Goal: Task Accomplishment & Management: Manage account settings

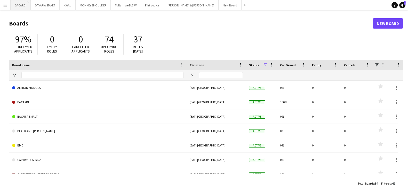
click at [18, 0] on button "BACARDI Close" at bounding box center [21, 5] width 20 height 10
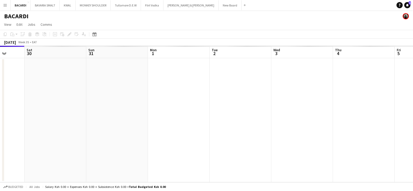
drag, startPoint x: 261, startPoint y: 97, endPoint x: 197, endPoint y: 98, distance: 64.0
click at [162, 98] on app-calendar-viewport "Tue 26 Wed 27 Thu 28 Fri 29 Sat 30 Sun 31 Mon 1 Tue 2 Wed 3 Thu 4 Fri 5 Sat 6" at bounding box center [206, 114] width 413 height 137
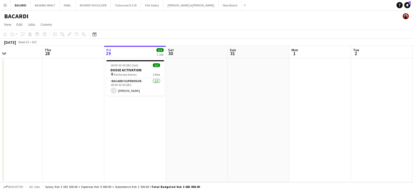
drag, startPoint x: 250, startPoint y: 100, endPoint x: 393, endPoint y: 111, distance: 142.8
click at [393, 111] on app-calendar-viewport "Mon 25 Tue 26 Wed 27 Thu 28 Fri 29 1/1 1 Job Sat 30 Sun 31 Mon 1 Tue 2 Wed 3 Th…" at bounding box center [206, 114] width 413 height 137
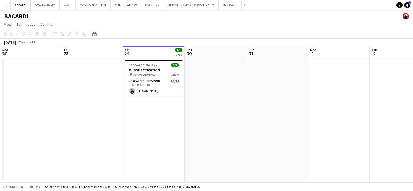
drag, startPoint x: 222, startPoint y: 134, endPoint x: 241, endPoint y: 130, distance: 19.1
click at [241, 130] on app-calendar-viewport "Mon 25 Tue 26 Wed 27 Thu 28 Fri 29 1/1 1 Job Sat 30 Sun 31 Mon 1 Tue 2 Wed 3 Th…" at bounding box center [206, 114] width 413 height 137
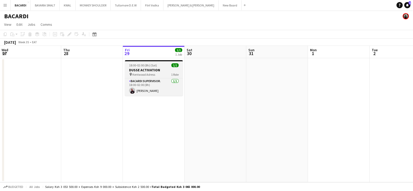
click at [150, 64] on span "18:00-02:00 (8h) (Sat)" at bounding box center [143, 65] width 28 height 4
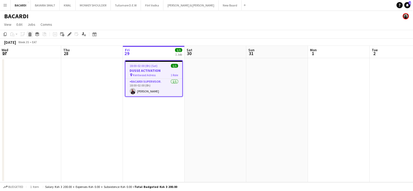
click at [27, 36] on div "Delete" at bounding box center [30, 34] width 6 height 6
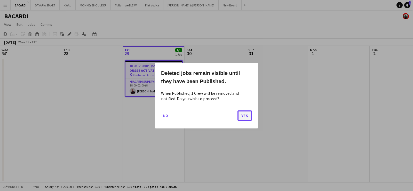
click at [245, 114] on button "Yes" at bounding box center [244, 115] width 14 height 10
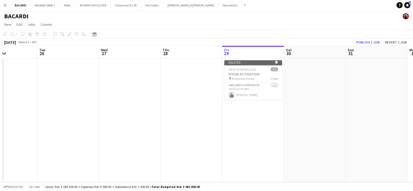
drag, startPoint x: 126, startPoint y: 127, endPoint x: 205, endPoint y: 125, distance: 78.9
click at [227, 134] on app-calendar-viewport "Sat 23 Sun 24 Mon 25 Tue 26 Wed 27 Thu 28 Fri 29 Sat 30 Sun 31 Mon 1 Tue 2 Wed …" at bounding box center [206, 114] width 413 height 137
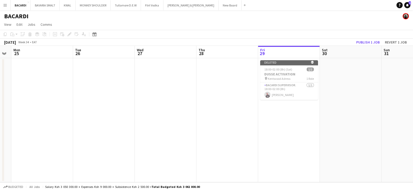
drag, startPoint x: 171, startPoint y: 120, endPoint x: 206, endPoint y: 123, distance: 35.2
click at [206, 123] on app-calendar-viewport "Sat 23 Sun 24 Mon 25 Tue 26 Wed 27 Thu 28 Fri 29 Sat 30 Sun 31 Mon 1 Tue 2 Wed …" at bounding box center [206, 114] width 413 height 137
click at [380, 39] on button "Publish 1 job" at bounding box center [368, 42] width 28 height 7
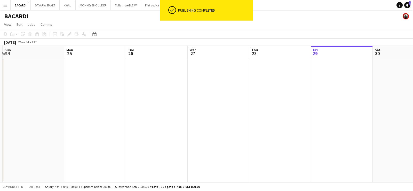
scroll to position [0, 117]
drag, startPoint x: 121, startPoint y: 92, endPoint x: 178, endPoint y: 100, distance: 57.4
click at [178, 100] on app-calendar-viewport "Fri 22 Sat 23 Sun 24 Mon 25 Tue 26 Wed 27 Thu 28 Fri 29 Sat 30 Sun 31 Mon 1 Tue…" at bounding box center [206, 114] width 413 height 137
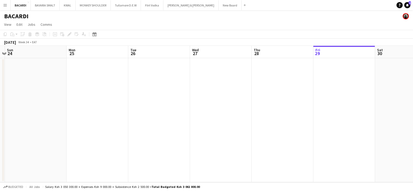
drag, startPoint x: 124, startPoint y: 104, endPoint x: 122, endPoint y: 109, distance: 4.6
click at [122, 109] on app-calendar-viewport "Fri 22 Sat 23 Sun 24 Mon 25 Tue 26 Wed 27 Thu 28 Fri 29 Sat 30 Sun 31 Mon 1 Tue…" at bounding box center [206, 114] width 413 height 137
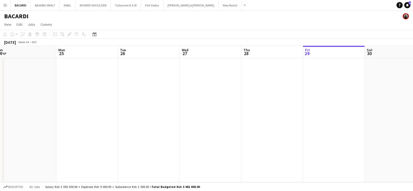
drag, startPoint x: 164, startPoint y: 99, endPoint x: 153, endPoint y: 93, distance: 11.5
click at [153, 93] on app-calendar-viewport "Fri 22 Sat 23 Sun 24 Mon 25 Tue 26 Wed 27 Thu 28 Fri 29 Sat 30 Sun 31 Mon 1 Tue…" at bounding box center [206, 114] width 413 height 137
click at [218, 6] on button "New Board Close" at bounding box center [229, 5] width 23 height 10
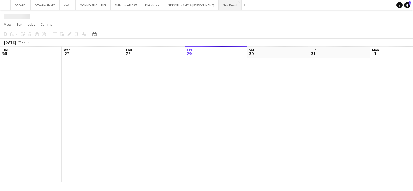
scroll to position [0, 123]
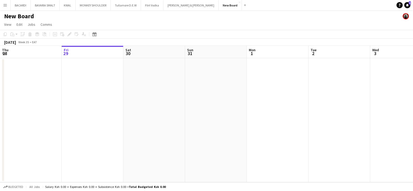
click at [26, 15] on h1 "New Board" at bounding box center [19, 16] width 30 height 8
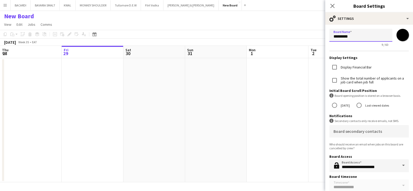
click at [373, 36] on input "*********" at bounding box center [360, 35] width 63 height 13
type input "*"
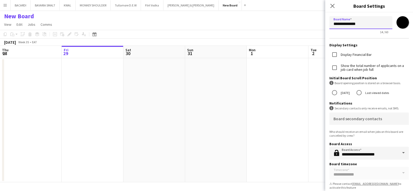
scroll to position [17, 0]
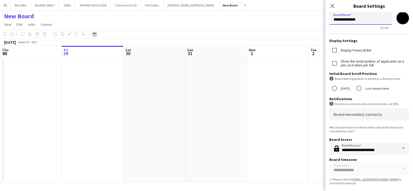
type input "**********"
click at [281, 20] on app-board "New Board View Day view expanded Day view collapsed Month view Date picker Jump…" at bounding box center [206, 100] width 413 height 181
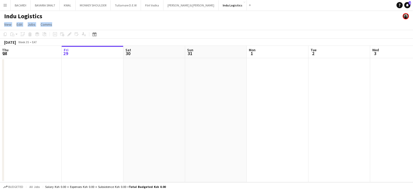
click at [150, 107] on app-date-cell at bounding box center [154, 120] width 62 height 124
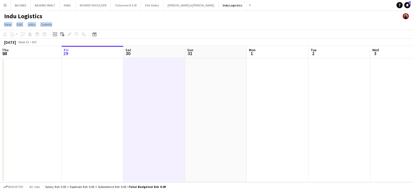
click at [76, 87] on app-date-cell at bounding box center [93, 120] width 62 height 124
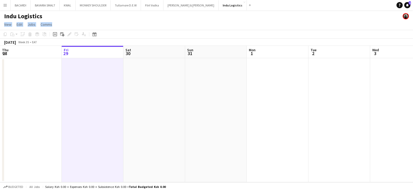
click at [28, 77] on app-date-cell at bounding box center [31, 120] width 62 height 124
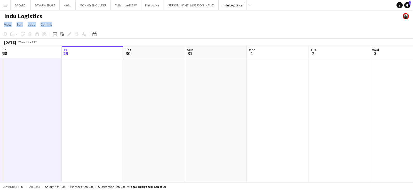
click at [276, 20] on app-page-menu "View Day view expanded Day view collapsed Month view Date picker Jump to [DATE]…" at bounding box center [206, 25] width 413 height 10
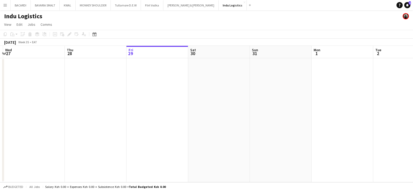
scroll to position [0, 116]
drag, startPoint x: 158, startPoint y: 91, endPoint x: 227, endPoint y: 100, distance: 69.5
click at [227, 100] on app-calendar-viewport "Mon 25 Tue 26 Wed 27 Thu 28 Fri 29 Sat 30 Sun 31 Mon 1 Tue 2 Wed 3 Thu 4 Fri 5" at bounding box center [206, 114] width 413 height 137
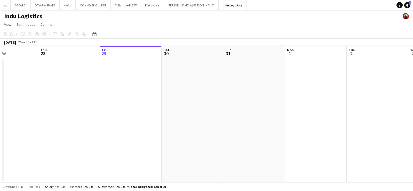
drag, startPoint x: 111, startPoint y: 99, endPoint x: 211, endPoint y: 99, distance: 100.3
click at [211, 99] on app-calendar-viewport "Mon 25 Tue 26 Wed 27 Thu 28 Fri 29 Sat 30 Sun 31 Mon 1 Tue 2 Wed 3 Thu 4 Fri 5" at bounding box center [206, 114] width 413 height 137
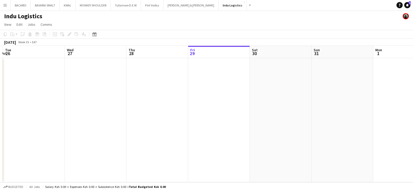
drag, startPoint x: 214, startPoint y: 99, endPoint x: 174, endPoint y: 93, distance: 39.9
click at [171, 94] on app-calendar-viewport "Sat 23 Sun 24 Mon 25 Tue 26 Wed 27 Thu 28 Fri 29 Sat 30 Sun 31 Mon 1 Tue 2 Wed 3" at bounding box center [206, 114] width 413 height 137
drag, startPoint x: 286, startPoint y: 95, endPoint x: 202, endPoint y: 95, distance: 83.5
click at [201, 95] on app-calendar-viewport "Sat 23 Sun 24 Mon 25 Tue 26 Wed 27 Thu 28 Fri 29 Sat 30 Sun 31 Mon 1 Tue 2 Wed 3" at bounding box center [206, 114] width 413 height 137
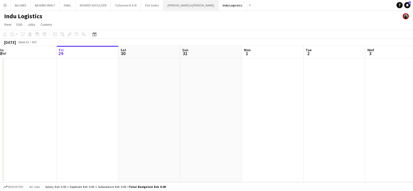
click at [176, 7] on button "[PERSON_NAME] & [PERSON_NAME] Close" at bounding box center [190, 5] width 55 height 10
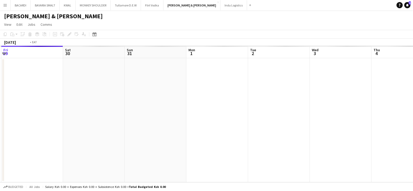
drag, startPoint x: 61, startPoint y: 111, endPoint x: 115, endPoint y: 120, distance: 54.7
click at [250, 125] on app-calendar-viewport "Tue 26 Wed 27 Thu 28 Fri 29 Sat 30 Sun 31 Mon 1 Tue 2 Wed 3 Thu 4 Fri 5 Sat 6" at bounding box center [206, 114] width 413 height 137
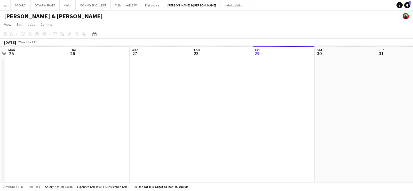
drag, startPoint x: 205, startPoint y: 128, endPoint x: 237, endPoint y: 128, distance: 32.0
click at [237, 128] on app-calendar-viewport "Sat 23 Sun 24 Mon 25 Tue 26 Wed 27 Thu 28 Fri 29 Sat 30 Sun 31 Mon 1 Tue 2 Wed 3" at bounding box center [206, 114] width 413 height 137
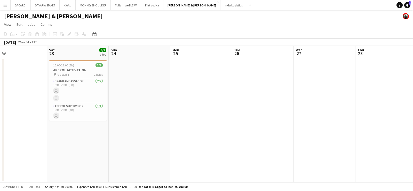
drag, startPoint x: 88, startPoint y: 121, endPoint x: 179, endPoint y: 119, distance: 91.0
click at [179, 119] on app-calendar-viewport "Wed 20 Thu 21 Fri 22 Sat 23 3/3 1 Job Sun 24 Mon 25 Tue 26 Wed 27 Thu 28 Fri 29…" at bounding box center [206, 114] width 413 height 137
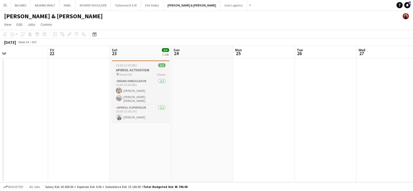
click at [135, 63] on span "15:00-23:00 (8h)" at bounding box center [126, 65] width 21 height 4
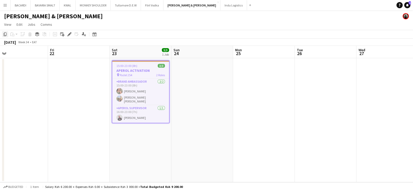
click at [7, 33] on div "Copy" at bounding box center [5, 34] width 6 height 6
click at [220, 4] on button "Indu Logistics Close" at bounding box center [233, 5] width 27 height 10
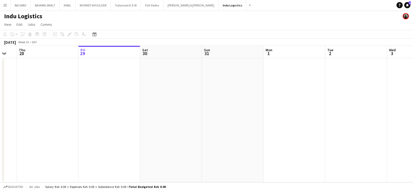
scroll to position [0, 111]
drag, startPoint x: 240, startPoint y: 101, endPoint x: 252, endPoint y: 110, distance: 15.0
click at [252, 110] on app-calendar-viewport "Tue 26 Wed 27 Thu 28 Fri 29 Sat 30 Sun 31 Mon 1 Tue 2 Wed 3 Thu 4 Fri 5 Sat 6" at bounding box center [206, 114] width 413 height 137
click at [92, 72] on app-date-cell at bounding box center [105, 120] width 62 height 124
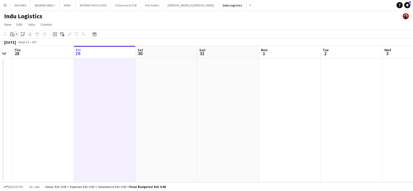
click at [18, 35] on app-action-btn "Paste" at bounding box center [13, 34] width 9 height 6
click at [20, 44] on link "Paste Ctrl+V" at bounding box center [38, 44] width 48 height 5
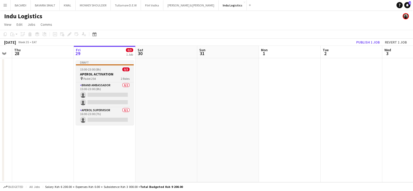
click at [97, 73] on h3 "APEROL ACTIVATION" at bounding box center [105, 74] width 58 height 5
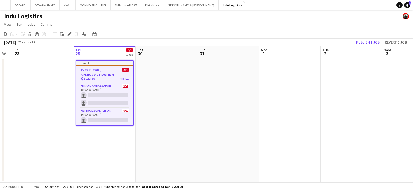
click at [69, 35] on icon "Edit" at bounding box center [69, 34] width 4 height 4
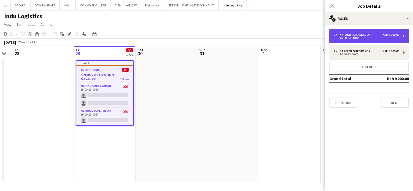
click at [352, 33] on div "Brand Ambassador" at bounding box center [355, 35] width 33 height 4
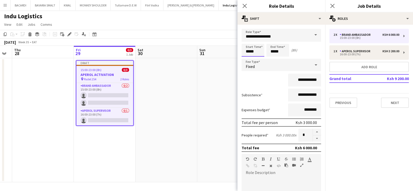
click at [255, 52] on input "*****" at bounding box center [252, 50] width 23 height 13
type input "*****"
click at [246, 60] on div at bounding box center [247, 59] width 10 height 5
click at [276, 52] on input "*****" at bounding box center [277, 50] width 23 height 13
type input "*****"
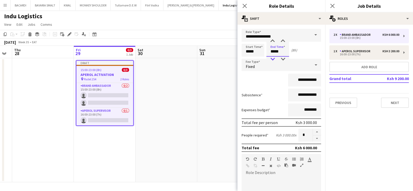
click at [275, 62] on div at bounding box center [272, 59] width 10 height 5
click at [302, 79] on input "**********" at bounding box center [304, 80] width 33 height 13
type input "**********"
click at [301, 96] on input "**********" at bounding box center [304, 95] width 33 height 13
type input "**********"
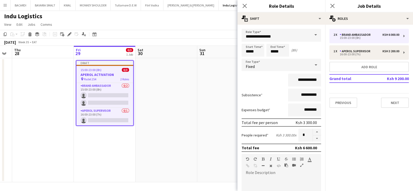
click at [340, 130] on mat-expansion-panel "pencil3 General details 2 x Brand Ambassador Ksh 6 000.00 15:00-23:00 (8h) 1 x …" at bounding box center [369, 108] width 88 height 167
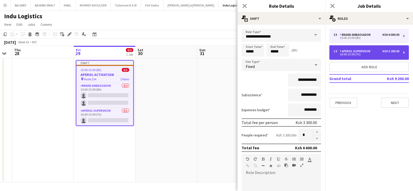
click at [356, 54] on div "16:00-23:00 (7h)" at bounding box center [366, 54] width 66 height 3
type input "**********"
type input "*****"
type input "**********"
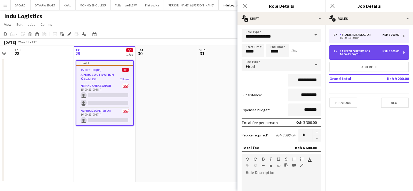
type input "**********"
type input "*"
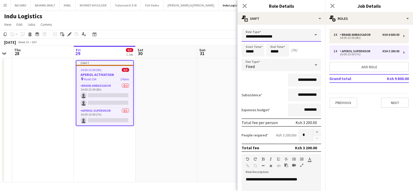
click at [297, 33] on input "**********" at bounding box center [280, 35] width 79 height 13
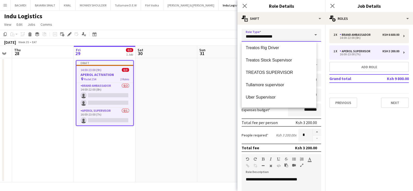
scroll to position [784, 0]
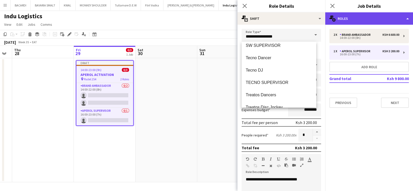
click at [341, 19] on div "multiple-users-add Roles" at bounding box center [369, 18] width 88 height 12
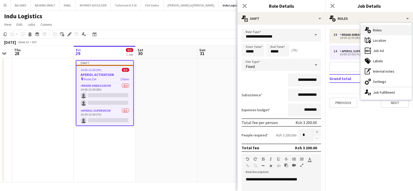
click at [372, 32] on div "multiple-users-add Roles" at bounding box center [385, 30] width 51 height 10
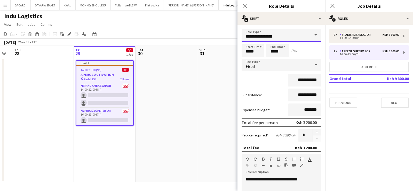
click at [275, 35] on input "**********" at bounding box center [280, 35] width 79 height 13
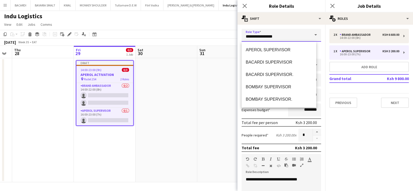
click at [275, 35] on input "**********" at bounding box center [280, 35] width 79 height 13
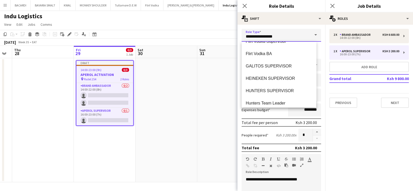
scroll to position [172, 0]
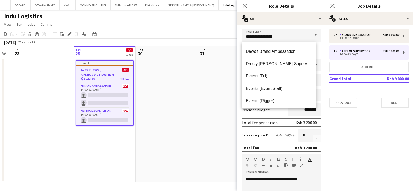
click at [359, 142] on mat-expansion-panel "pencil3 General details 2 x Brand Ambassador Ksh 6 600.00 14:00-22:00 (8h) 1 x …" at bounding box center [369, 108] width 88 height 167
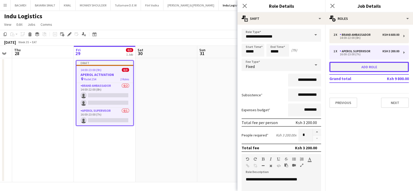
click at [375, 66] on button "Add role" at bounding box center [368, 67] width 79 height 10
type input "*****"
type input "********"
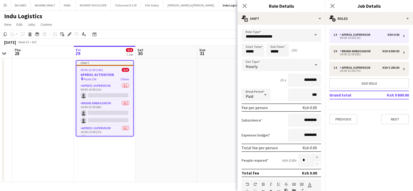
click at [217, 20] on app-page-menu "View Day view expanded Day view collapsed Month view Date picker Jump to [DATE]…" at bounding box center [206, 25] width 413 height 10
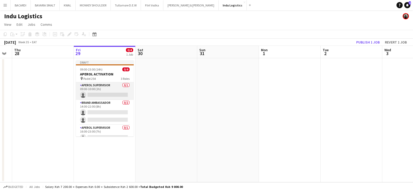
scroll to position [6, 0]
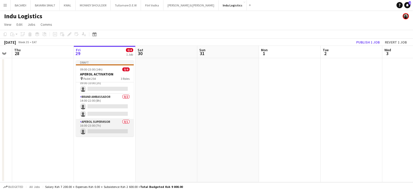
click at [105, 120] on app-card-role "APEROL SUPERVISOR 0/1 16:00-23:00 (7h) single-neutral-actions" at bounding box center [105, 128] width 58 height 18
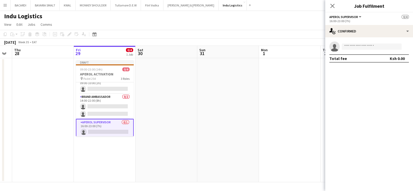
click at [360, 15] on button "APEROL SUPERVISOR" at bounding box center [345, 17] width 33 height 4
click at [360, 16] on button "APEROL SUPERVISOR" at bounding box center [345, 17] width 33 height 4
click at [334, 0] on html "Menu Boards Boards Boards All jobs Status Workforce Workforce My Workforce Recr…" at bounding box center [206, 95] width 413 height 191
click at [135, 84] on app-date-cell at bounding box center [166, 120] width 62 height 124
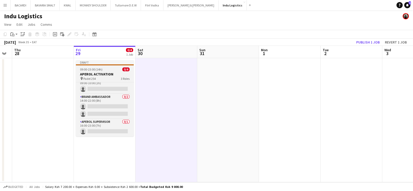
click at [83, 60] on div "Draft" at bounding box center [105, 62] width 58 height 4
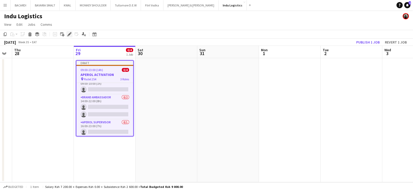
click at [71, 34] on div "Edit" at bounding box center [69, 34] width 6 height 6
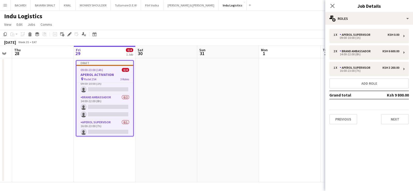
click at [382, 12] on div "Close pop-in Job Details" at bounding box center [369, 6] width 88 height 12
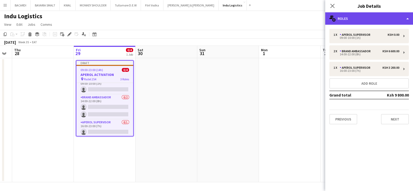
click at [382, 13] on div "multiple-users-add Roles" at bounding box center [369, 18] width 88 height 12
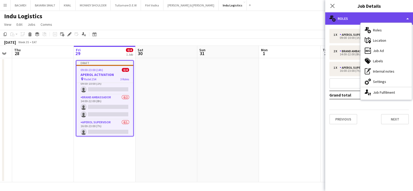
click at [382, 13] on div "multiple-users-add Roles" at bounding box center [369, 18] width 88 height 12
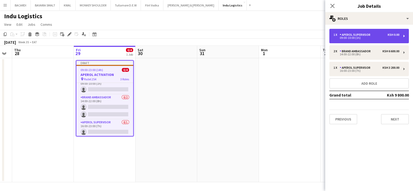
click at [402, 35] on div "1 x APEROL SUPERVISOR [PERSON_NAME] 0.00 09:00-10:00 (1h)" at bounding box center [368, 36] width 79 height 14
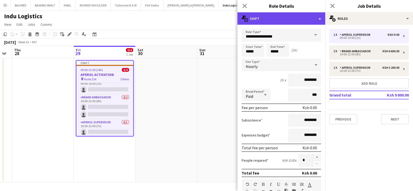
click at [319, 17] on div "multiple-actions-text Shift" at bounding box center [281, 18] width 88 height 12
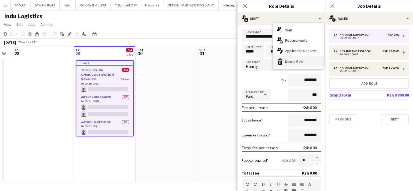
click at [302, 63] on div "bin-2 Delete Role" at bounding box center [298, 61] width 51 height 10
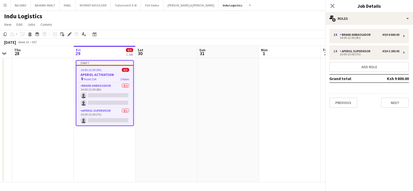
scroll to position [0, 0]
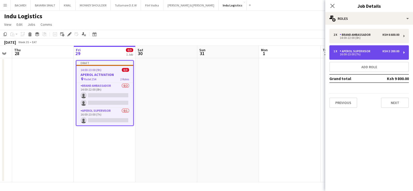
click at [350, 53] on div "APEROL SUPERVISOR" at bounding box center [355, 52] width 33 height 4
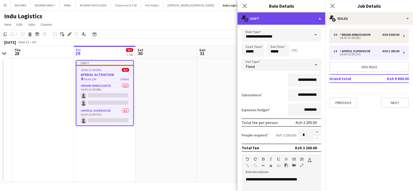
click at [285, 14] on div "multiple-actions-text Shift" at bounding box center [281, 18] width 88 height 12
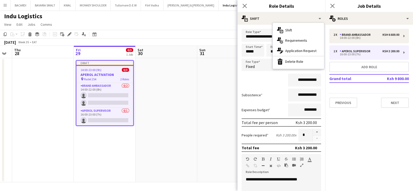
click at [230, 29] on app-page-menu "View Day view expanded Day view collapsed Month view Date picker Jump to [DATE]…" at bounding box center [206, 25] width 413 height 10
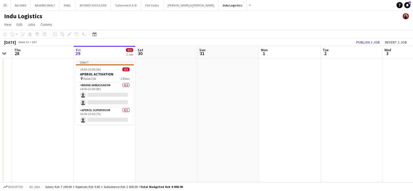
click at [109, 57] on app-board-header-date "Fri 29 0/3 1 Job" at bounding box center [105, 52] width 62 height 12
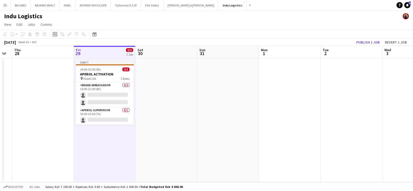
click at [55, 35] on icon "Add job" at bounding box center [55, 34] width 4 height 4
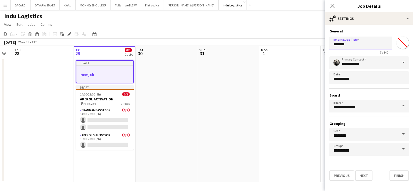
click at [349, 42] on input "*******" at bounding box center [360, 43] width 63 height 13
click at [356, 44] on input "*******" at bounding box center [360, 43] width 63 height 13
type input "*"
type input "*********"
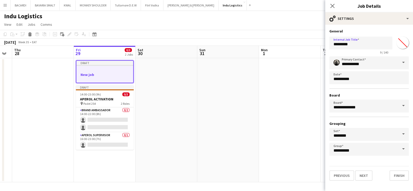
click at [301, 22] on app-page-menu "View Day view expanded Day view collapsed Month view Date picker Jump to [DATE]…" at bounding box center [206, 25] width 413 height 10
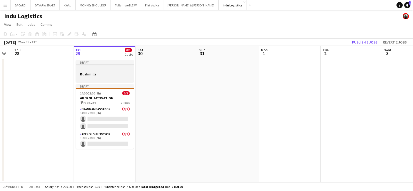
click at [96, 78] on div at bounding box center [105, 79] width 58 height 4
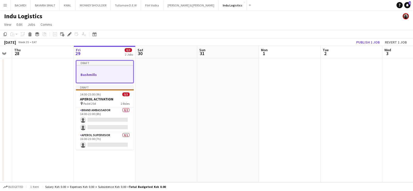
click at [96, 75] on h3 "Bushmills" at bounding box center [104, 74] width 57 height 5
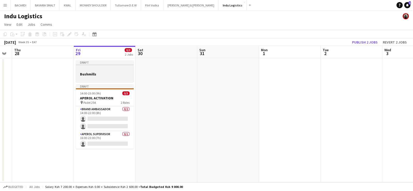
click at [96, 75] on h3 "Bushmills" at bounding box center [105, 74] width 58 height 5
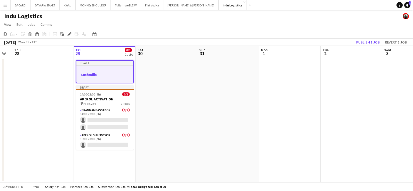
click at [96, 75] on h3 "Bushmills" at bounding box center [104, 74] width 57 height 5
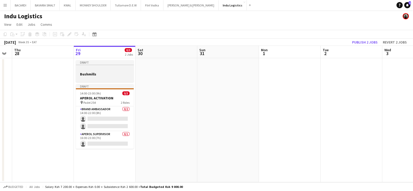
click at [96, 75] on h3 "Bushmills" at bounding box center [105, 74] width 58 height 5
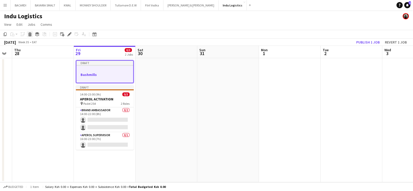
click at [31, 34] on icon "Delete" at bounding box center [30, 34] width 4 height 4
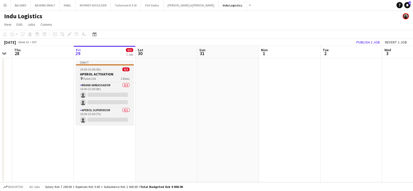
click at [106, 72] on h3 "APEROL ACTIVATION" at bounding box center [105, 74] width 58 height 5
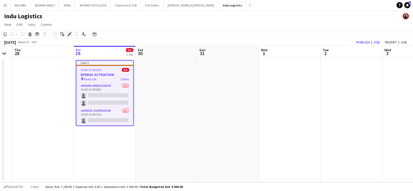
click at [68, 35] on icon at bounding box center [69, 34] width 3 height 3
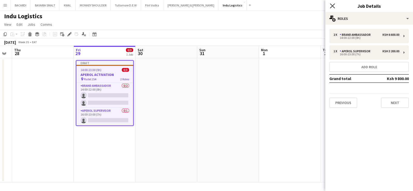
click at [334, 4] on icon at bounding box center [332, 5] width 5 height 5
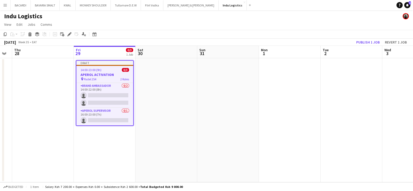
click at [404, 17] on app-user-avatar at bounding box center [405, 16] width 6 height 6
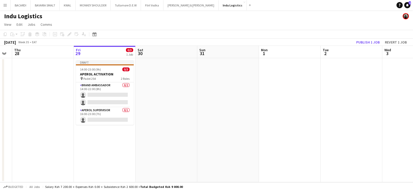
click at [209, 115] on app-date-cell at bounding box center [228, 120] width 62 height 124
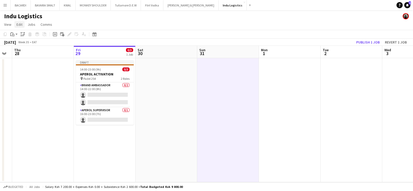
click at [17, 25] on span "Edit" at bounding box center [20, 24] width 6 height 5
click at [17, 26] on span "Edit" at bounding box center [20, 24] width 6 height 5
click at [10, 26] on span "View" at bounding box center [7, 24] width 7 height 5
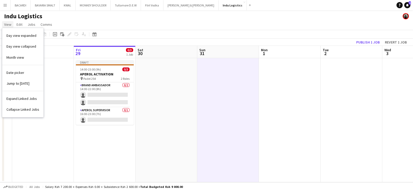
click at [10, 26] on span "View" at bounding box center [7, 24] width 7 height 5
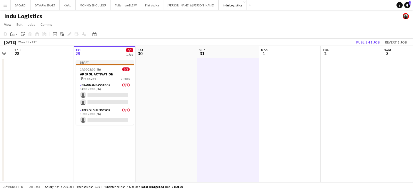
click at [6, 8] on button "Menu" at bounding box center [5, 5] width 10 height 10
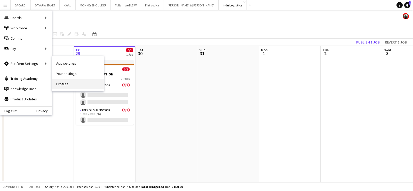
click at [62, 82] on link "Profiles" at bounding box center [78, 84] width 52 height 10
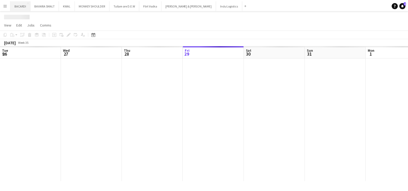
scroll to position [0, 123]
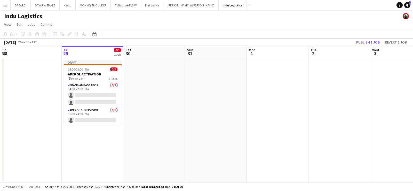
click at [4, 6] on app-icon "Menu" at bounding box center [5, 5] width 4 height 4
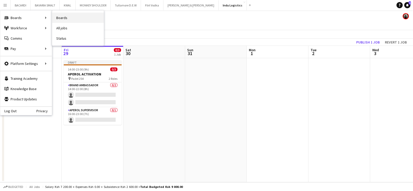
click at [69, 22] on link "Boards" at bounding box center [78, 18] width 52 height 10
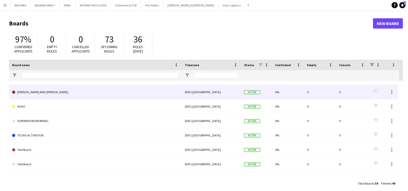
scroll to position [545, 0]
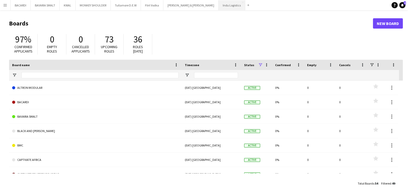
click at [218, 8] on button "Indu Logistics Close" at bounding box center [231, 5] width 27 height 10
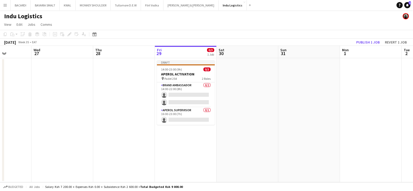
drag, startPoint x: 134, startPoint y: 112, endPoint x: 227, endPoint y: 119, distance: 93.3
click at [227, 119] on app-calendar-viewport "Sun 24 Mon 25 Tue 26 Wed 27 Thu 28 Fri 29 0/3 1 Job Sat 30 Sun 31 Mon 1 Tue 2 W…" at bounding box center [206, 114] width 413 height 137
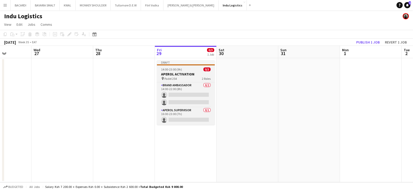
click at [179, 70] on span "14:00-23:00 (9h)" at bounding box center [171, 70] width 21 height 4
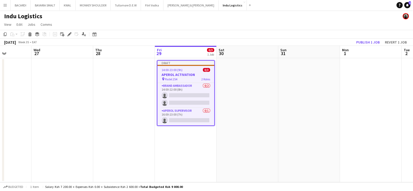
click at [6, 4] on app-icon "Menu" at bounding box center [5, 5] width 4 height 4
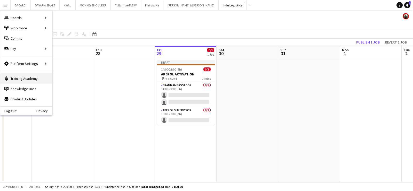
click at [36, 76] on link "Training Academy Training Academy" at bounding box center [26, 78] width 52 height 10
click at [31, 99] on link "Product Updates Product Updates" at bounding box center [26, 99] width 52 height 10
click at [65, 28] on link "My Workforce" at bounding box center [78, 28] width 52 height 10
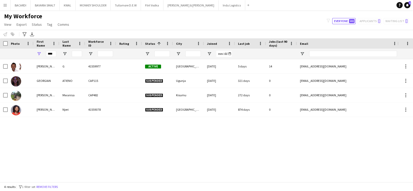
click at [6, 7] on app-icon "Menu" at bounding box center [5, 5] width 4 height 4
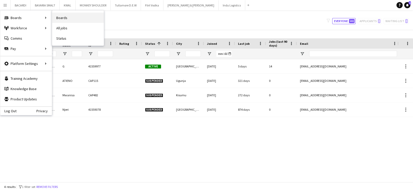
click at [63, 17] on link "Boards" at bounding box center [78, 18] width 52 height 10
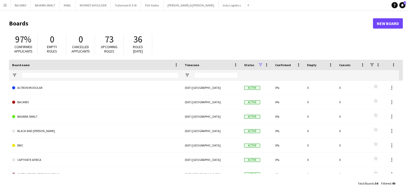
click at [7, 3] on app-icon "Menu" at bounding box center [5, 5] width 4 height 4
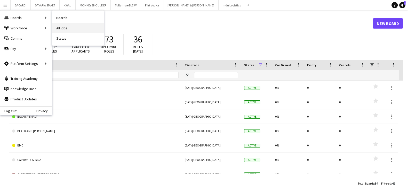
click at [72, 25] on link "All jobs" at bounding box center [78, 28] width 52 height 10
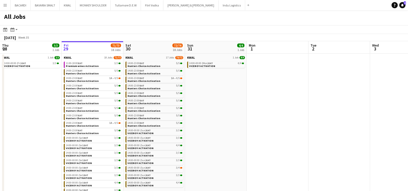
click at [7, 4] on app-icon "Menu" at bounding box center [5, 5] width 4 height 4
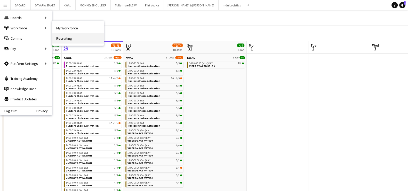
click at [62, 38] on link "Recruiting" at bounding box center [78, 38] width 52 height 10
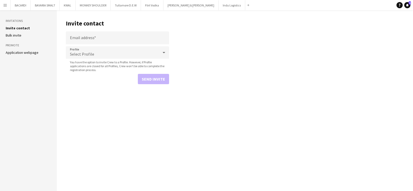
click at [2, 6] on button "Menu" at bounding box center [5, 5] width 10 height 10
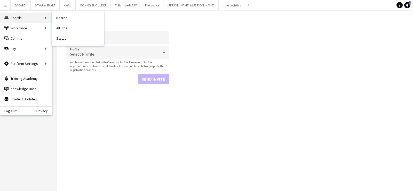
click at [12, 18] on div "Boards Boards" at bounding box center [26, 18] width 52 height 10
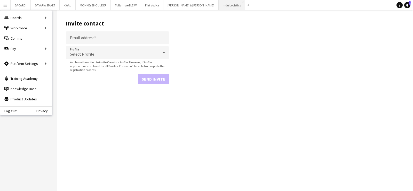
click at [218, 3] on button "Indu Logistics Close" at bounding box center [231, 5] width 27 height 10
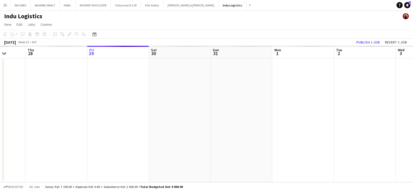
drag, startPoint x: 68, startPoint y: 122, endPoint x: 94, endPoint y: 122, distance: 25.5
click at [94, 122] on app-calendar-viewport "Mon 25 Tue 26 Wed 27 Thu 28 Fri 29 Sat 30 Sun 31 Mon 1 Tue 2 Wed 3 Thu 4 Fri 5" at bounding box center [206, 114] width 413 height 137
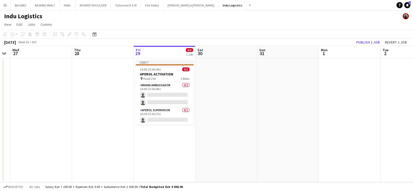
drag, startPoint x: 60, startPoint y: 112, endPoint x: 111, endPoint y: 97, distance: 53.1
click at [72, 116] on app-calendar-viewport "Mon 25 Tue 26 Wed 27 Thu 28 Fri 29 0/3 1 Job Sat 30 Sun 31 Mon 1 Tue 2 Wed 3 Th…" at bounding box center [206, 114] width 413 height 137
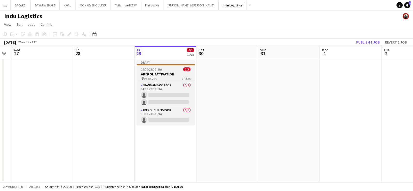
click at [160, 74] on h3 "APEROL ACTIVATION" at bounding box center [166, 74] width 58 height 5
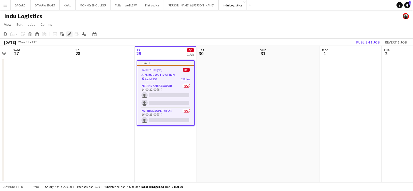
click at [68, 33] on icon "Edit" at bounding box center [69, 34] width 4 height 4
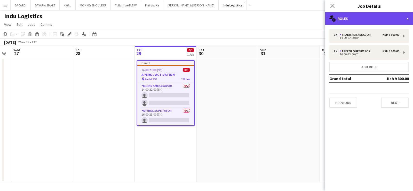
click at [354, 16] on div "multiple-users-add Roles" at bounding box center [369, 18] width 88 height 12
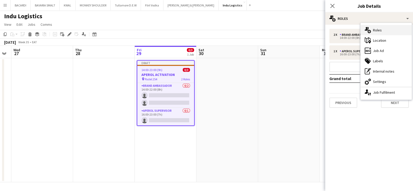
click at [381, 30] on div "multiple-users-add Roles" at bounding box center [385, 30] width 51 height 10
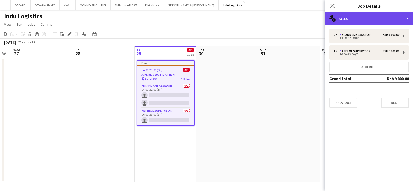
click at [358, 20] on div "multiple-users-add Roles" at bounding box center [369, 18] width 88 height 12
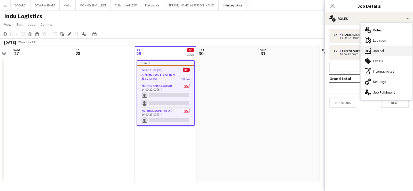
click at [377, 49] on div "ads-window Job Ad" at bounding box center [385, 51] width 51 height 10
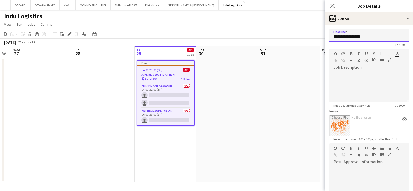
drag, startPoint x: 375, startPoint y: 38, endPoint x: 327, endPoint y: 34, distance: 49.0
click at [327, 34] on form "**********" at bounding box center [369, 140] width 88 height 223
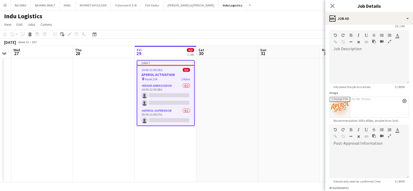
scroll to position [32, 0]
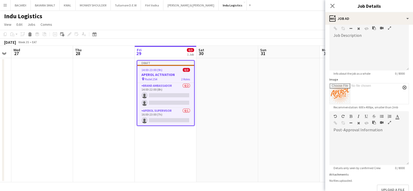
type input "**********"
click at [346, 91] on input "Image" at bounding box center [368, 94] width 79 height 21
click at [340, 87] on input "Image" at bounding box center [368, 94] width 79 height 21
click at [342, 92] on input "Image" at bounding box center [368, 94] width 79 height 21
drag, startPoint x: 258, startPoint y: 39, endPoint x: 335, endPoint y: 84, distance: 89.3
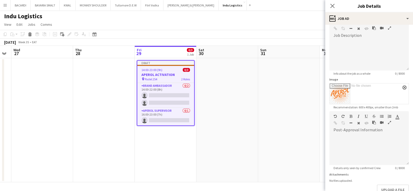
click at [335, 84] on body "Menu Boards Boards Boards All jobs Status Workforce Workforce My Workforce Recr…" at bounding box center [206, 95] width 413 height 191
click at [403, 87] on app-icon "close" at bounding box center [404, 88] width 3 height 2
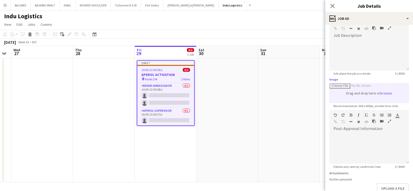
click at [380, 92] on input "Image" at bounding box center [368, 93] width 79 height 19
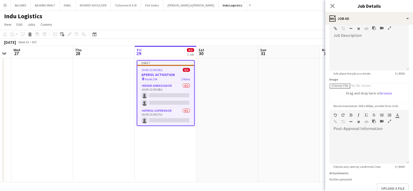
click at [406, 107] on form "**********" at bounding box center [369, 108] width 88 height 222
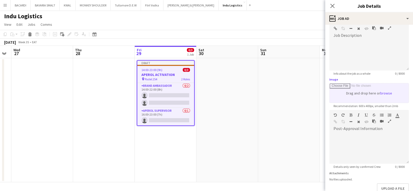
click at [387, 93] on input "Image" at bounding box center [368, 93] width 79 height 19
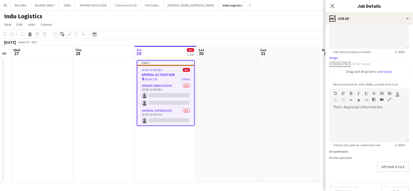
scroll to position [63, 0]
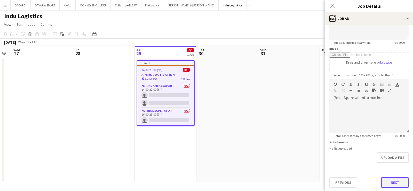
click at [395, 185] on button "Next" at bounding box center [395, 183] width 28 height 10
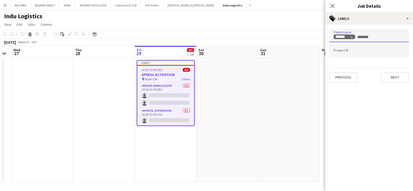
click at [351, 36] on icon "Remove tag" at bounding box center [351, 37] width 4 height 4
type input "**********"
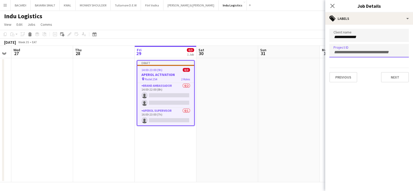
click at [351, 51] on input "Type to search project ID labels..." at bounding box center [368, 52] width 71 height 5
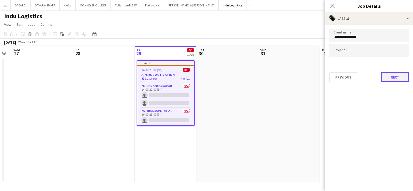
click at [395, 75] on button "Next" at bounding box center [395, 77] width 28 height 10
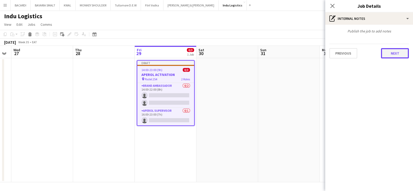
click at [389, 50] on button "Next" at bounding box center [395, 53] width 28 height 10
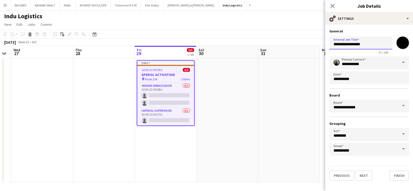
drag, startPoint x: 346, startPoint y: 43, endPoint x: 332, endPoint y: 46, distance: 14.7
click at [332, 46] on input "**********" at bounding box center [360, 43] width 63 height 13
type input "**********"
click at [402, 176] on button "Finish" at bounding box center [398, 176] width 19 height 10
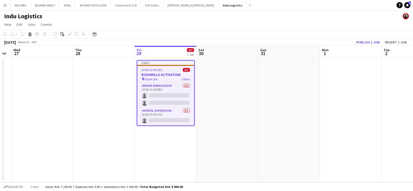
click at [154, 77] on h3 "BUSHMILLS ACTIVATION" at bounding box center [165, 74] width 57 height 5
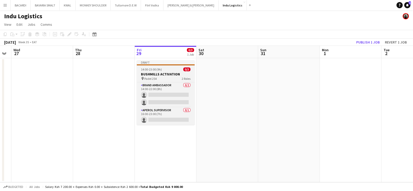
click at [152, 70] on span "14:00-23:00 (9h)" at bounding box center [151, 70] width 21 height 4
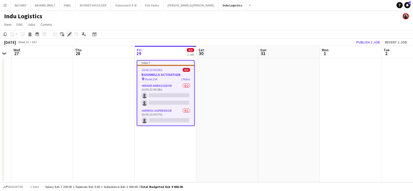
click at [70, 36] on icon "Edit" at bounding box center [69, 34] width 4 height 4
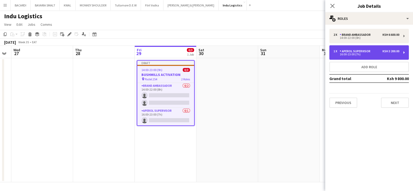
click at [360, 51] on div "APEROL SUPERVISOR" at bounding box center [355, 52] width 33 height 4
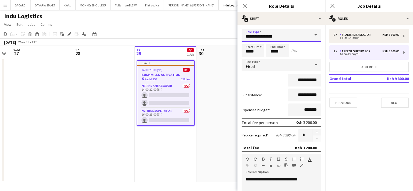
click at [271, 39] on input "**********" at bounding box center [280, 35] width 79 height 13
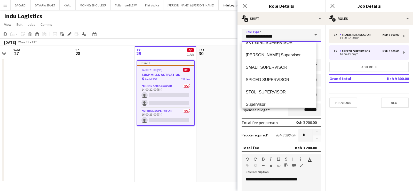
scroll to position [709, 0]
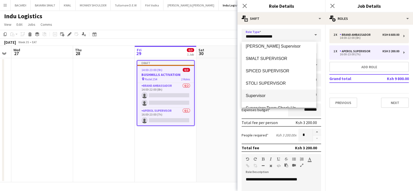
click at [267, 95] on span "Supervisor" at bounding box center [278, 95] width 66 height 5
type input "**********"
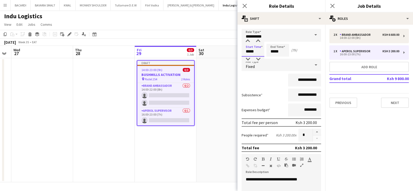
click at [252, 51] on input "*****" at bounding box center [252, 50] width 23 height 13
click at [247, 40] on div at bounding box center [247, 41] width 10 height 5
click at [246, 60] on div at bounding box center [247, 59] width 10 height 5
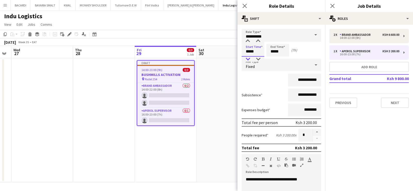
click at [246, 60] on div at bounding box center [247, 59] width 10 height 5
click at [248, 42] on div at bounding box center [247, 41] width 10 height 5
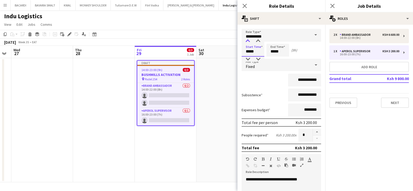
click at [248, 42] on div at bounding box center [247, 41] width 10 height 5
click at [247, 58] on div at bounding box center [247, 59] width 10 height 5
type input "*****"
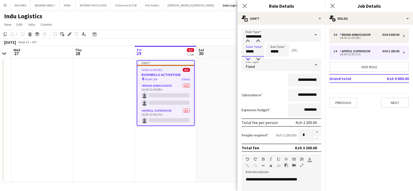
click at [247, 58] on div at bounding box center [247, 59] width 10 height 5
click at [273, 48] on input "*****" at bounding box center [277, 50] width 23 height 13
type input "*****"
click at [275, 60] on div at bounding box center [272, 59] width 10 height 5
click at [174, 27] on app-page-menu "View Day view expanded Day view collapsed Month view Date picker Jump to [DATE]…" at bounding box center [206, 25] width 413 height 10
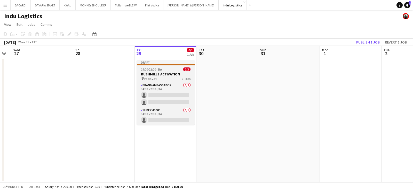
click at [162, 76] on h3 "BUSHMILLS ACTIVATION" at bounding box center [166, 74] width 58 height 5
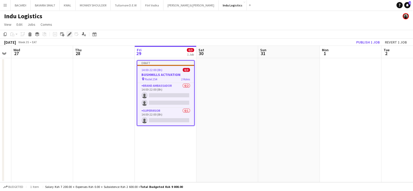
click at [72, 32] on div "Edit" at bounding box center [69, 34] width 6 height 6
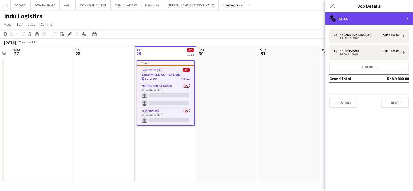
click at [363, 17] on div "multiple-users-add Roles" at bounding box center [369, 18] width 88 height 12
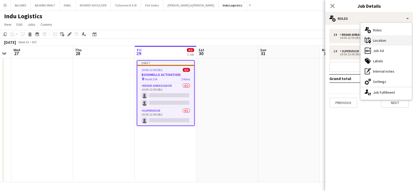
click at [376, 40] on div "maps-pin-1 Location" at bounding box center [385, 40] width 51 height 10
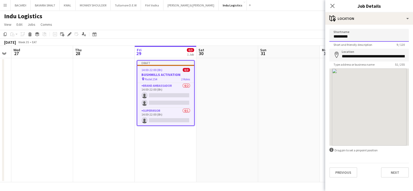
click at [358, 38] on input "*********" at bounding box center [368, 35] width 79 height 13
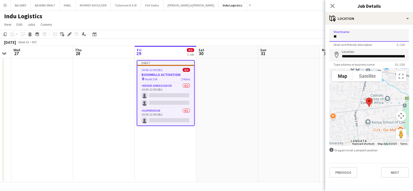
type input "*"
type input "**********"
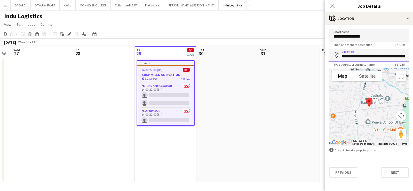
scroll to position [0, 23]
drag, startPoint x: 344, startPoint y: 56, endPoint x: 412, endPoint y: 58, distance: 68.4
click at [412, 58] on form "**********" at bounding box center [369, 103] width 88 height 149
type input "*"
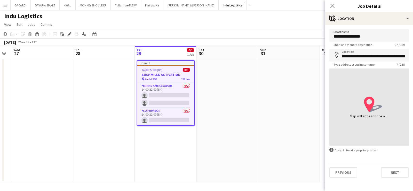
type input "**********"
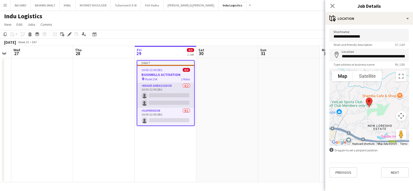
click at [156, 96] on app-card-role "Brand Ambassador 0/2 14:00-22:00 (8h) single-neutral-actions single-neutral-act…" at bounding box center [165, 95] width 57 height 25
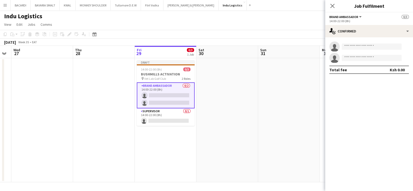
click at [355, 42] on app-invite-slot "single-neutral-actions" at bounding box center [369, 47] width 88 height 10
click at [355, 52] on div "single-neutral-actions single-neutral-actions" at bounding box center [369, 53] width 88 height 22
click at [355, 48] on input at bounding box center [371, 47] width 60 height 6
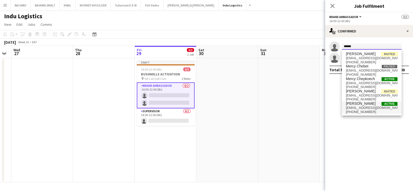
type input "*****"
click at [367, 111] on span "[PHONE_NUMBER]" at bounding box center [372, 112] width 52 height 4
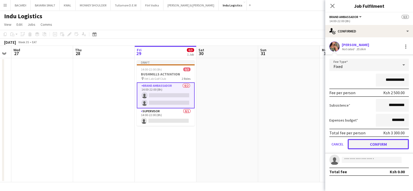
click at [369, 142] on button "Confirm" at bounding box center [377, 144] width 61 height 10
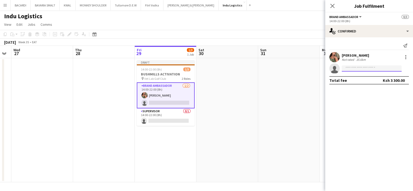
click at [359, 68] on input at bounding box center [371, 68] width 60 height 6
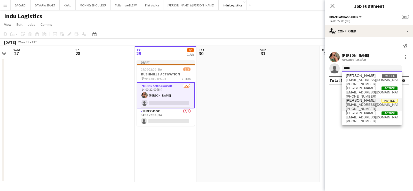
type input "****"
click at [361, 104] on span "[EMAIL_ADDRESS][DOMAIN_NAME]" at bounding box center [372, 105] width 52 height 4
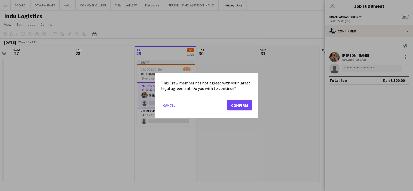
click at [240, 99] on mat-dialog-actions "Cancel Confirm" at bounding box center [206, 107] width 91 height 22
click at [240, 103] on button "Confirm" at bounding box center [239, 105] width 25 height 10
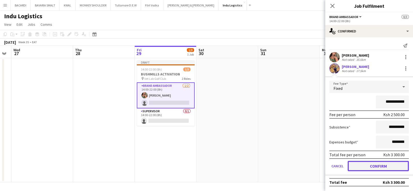
click at [371, 163] on button "Confirm" at bounding box center [377, 166] width 61 height 10
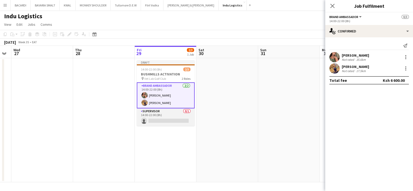
click at [167, 121] on app-card-role "Supervisor 0/1 14:00-22:00 (8h) single-neutral-actions" at bounding box center [166, 118] width 58 height 18
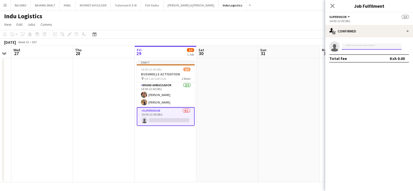
click at [357, 48] on input at bounding box center [371, 47] width 60 height 6
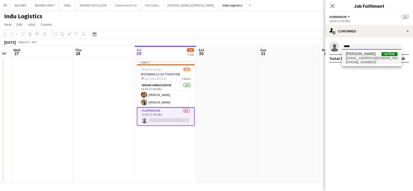
type input "*****"
click at [358, 56] on span "[PERSON_NAME]" at bounding box center [361, 54] width 30 height 4
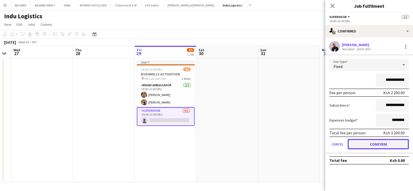
click at [376, 141] on button "Confirm" at bounding box center [377, 144] width 61 height 10
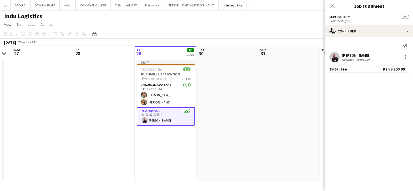
click at [292, 87] on app-date-cell at bounding box center [289, 120] width 62 height 124
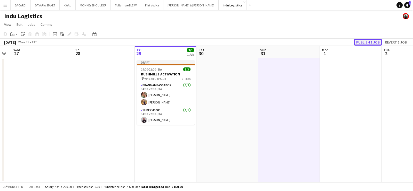
click at [368, 40] on button "Publish 1 job" at bounding box center [368, 42] width 28 height 7
